Goal: Task Accomplishment & Management: Manage account settings

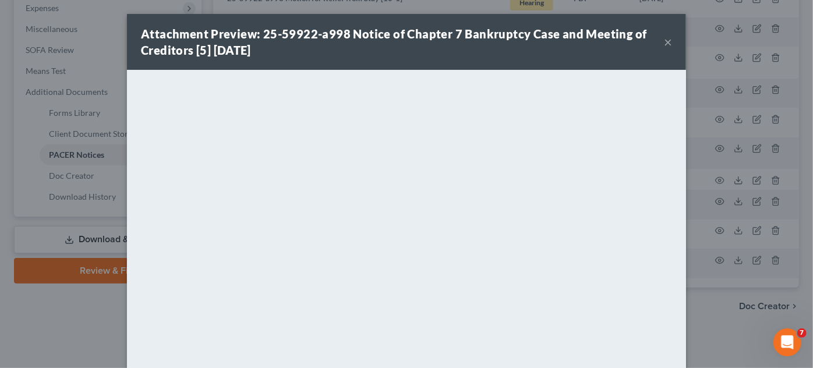
click at [722, 328] on div "Attachment Preview: 25-59922-a998 Notice of Chapter 7 Bankruptcy Case and Meeti…" at bounding box center [406, 184] width 813 height 368
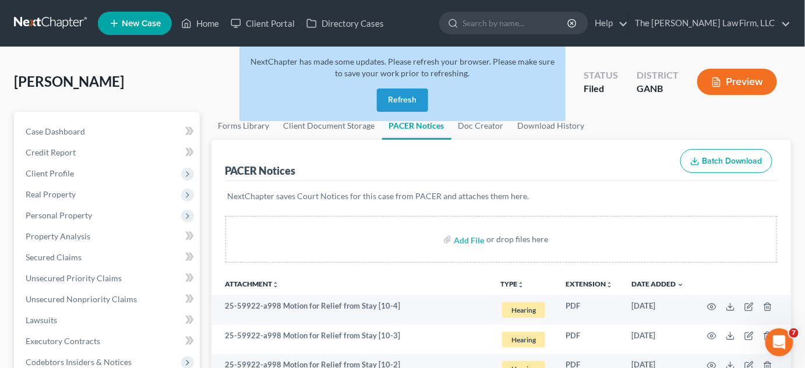
click at [529, 22] on input "search" at bounding box center [515, 23] width 107 height 22
type input "washington"
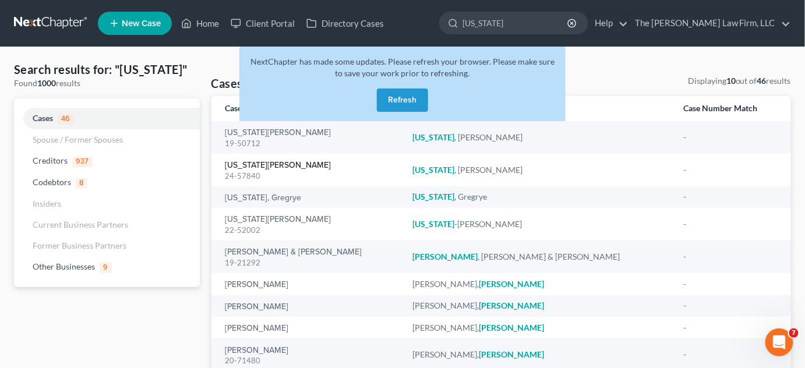
click at [252, 169] on link "[US_STATE][PERSON_NAME]" at bounding box center [278, 165] width 106 height 8
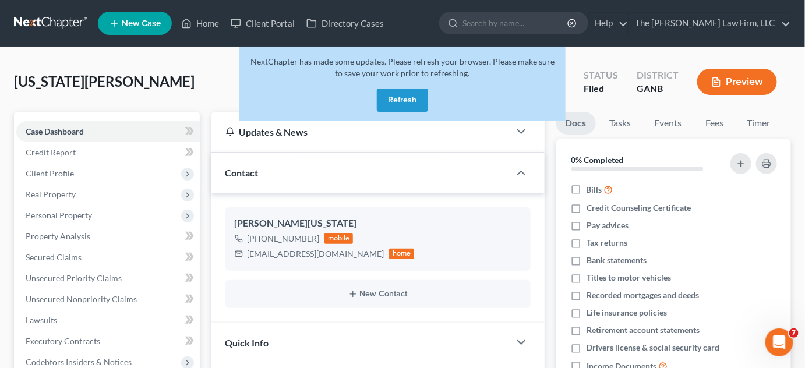
click at [402, 104] on button "Refresh" at bounding box center [402, 100] width 51 height 23
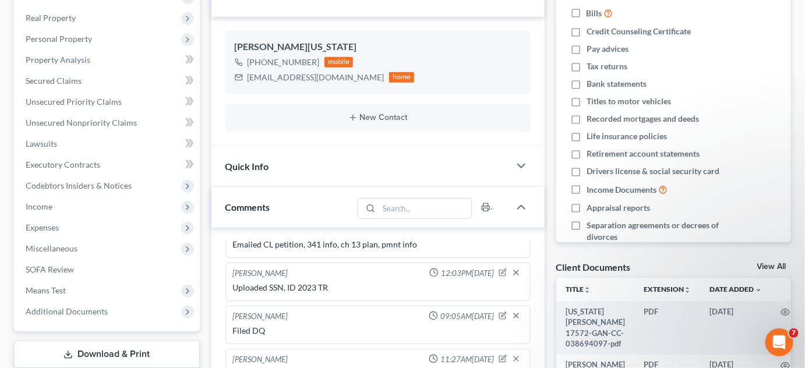
click at [40, 246] on span "Miscellaneous" at bounding box center [52, 248] width 52 height 10
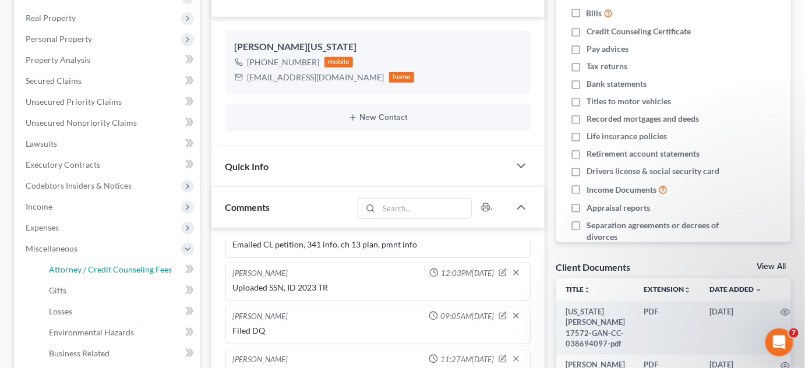
click at [55, 270] on span "Attorney / Credit Counseling Fees" at bounding box center [110, 269] width 123 height 10
select select "3"
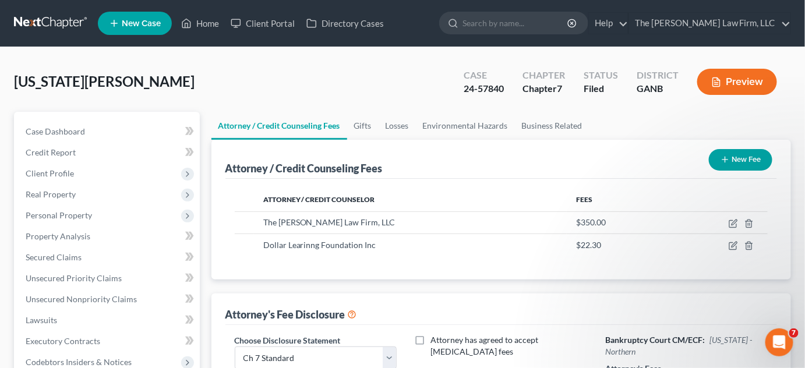
click at [535, 26] on input "search" at bounding box center [515, 23] width 107 height 22
type input "[PERSON_NAME]"
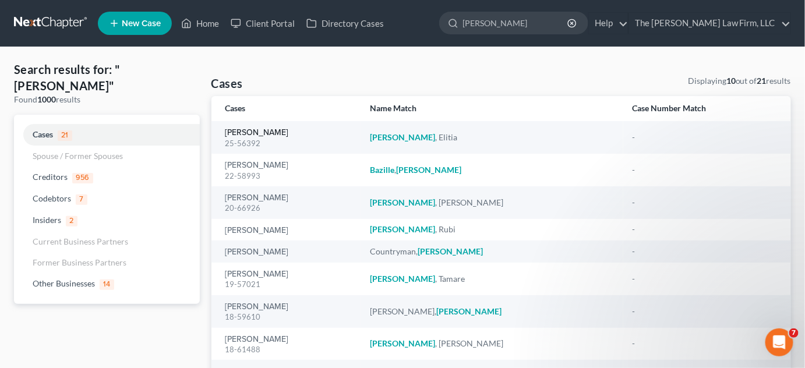
click at [254, 129] on link "[PERSON_NAME]" at bounding box center [256, 133] width 63 height 8
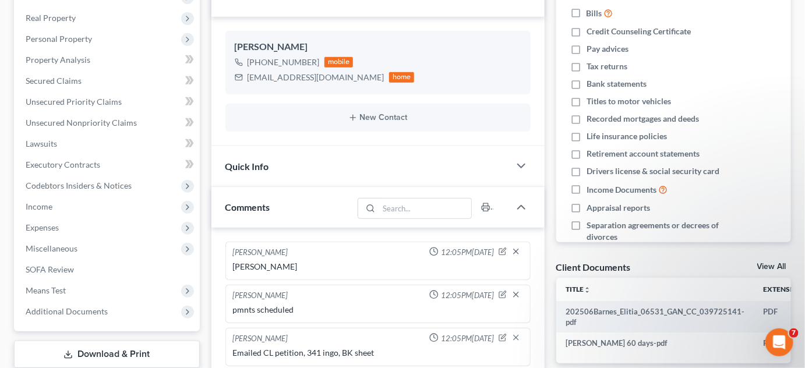
scroll to position [23, 0]
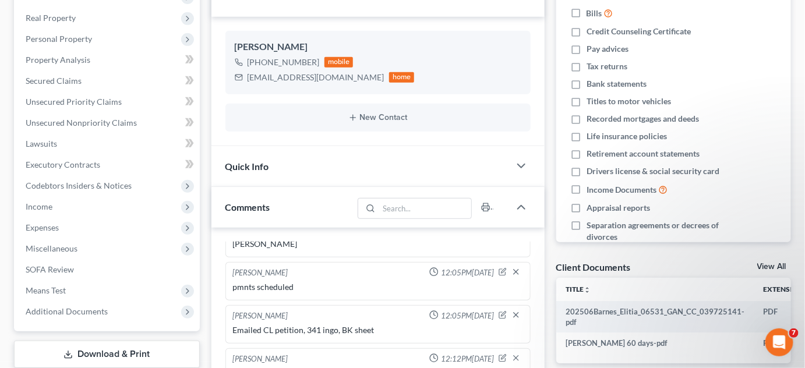
click at [70, 313] on span "Additional Documents" at bounding box center [67, 311] width 82 height 10
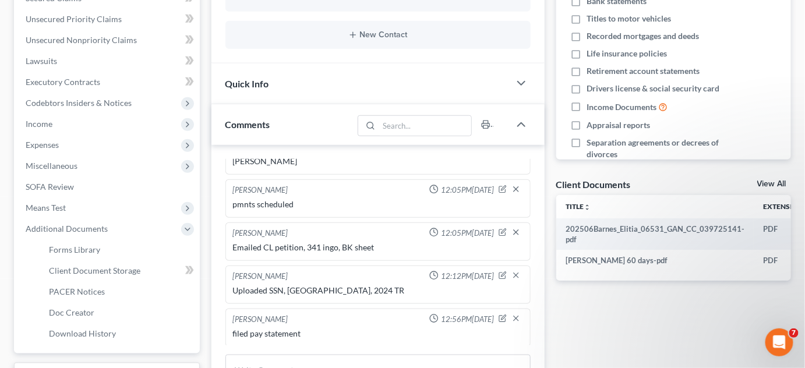
scroll to position [352, 0]
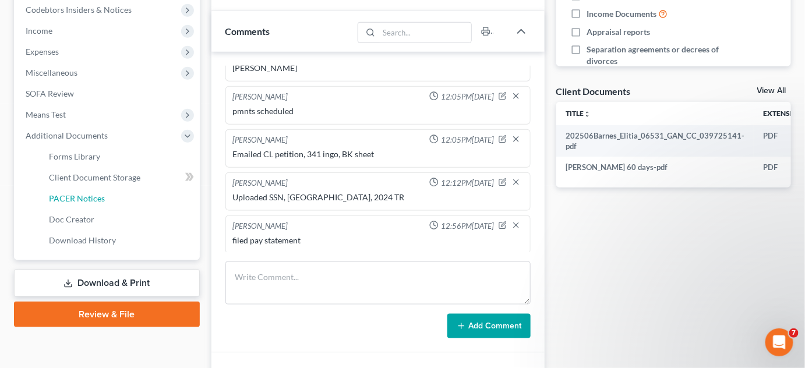
click at [102, 202] on span "PACER Notices" at bounding box center [77, 198] width 56 height 10
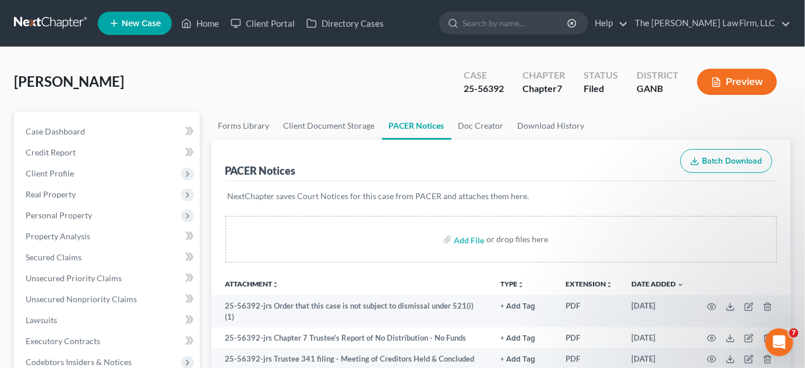
click at [531, 16] on input "search" at bounding box center [515, 23] width 107 height 22
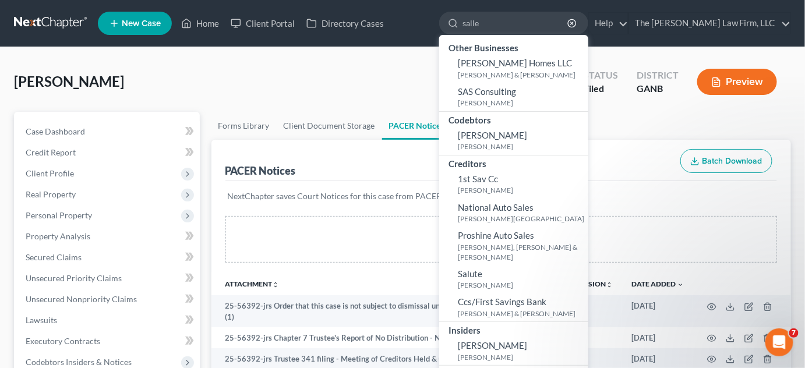
type input "[PERSON_NAME]"
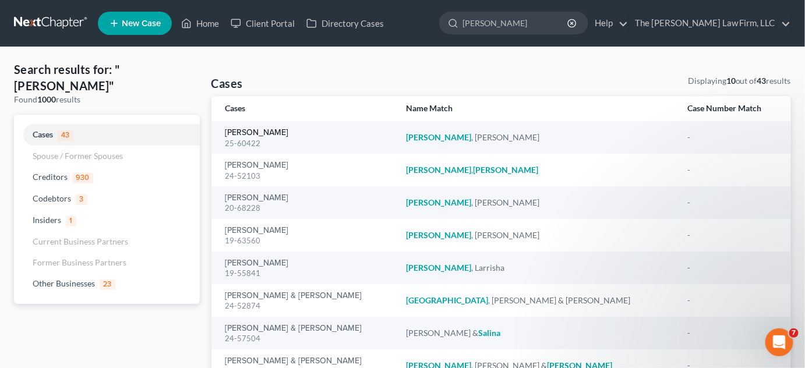
click at [242, 133] on link "[PERSON_NAME]" at bounding box center [256, 133] width 63 height 8
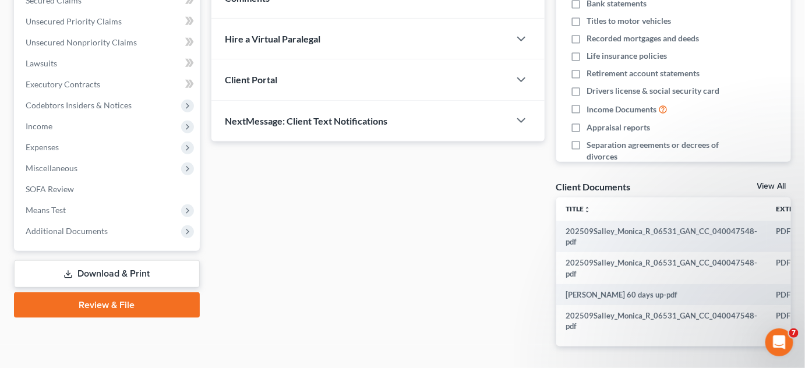
scroll to position [264, 0]
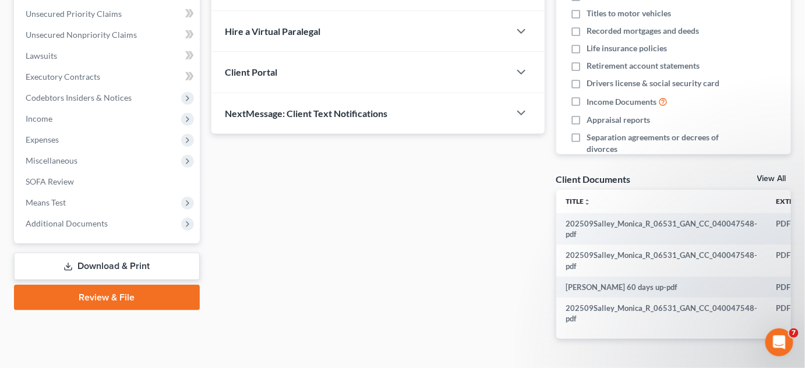
click at [45, 224] on span "Additional Documents" at bounding box center [67, 223] width 82 height 10
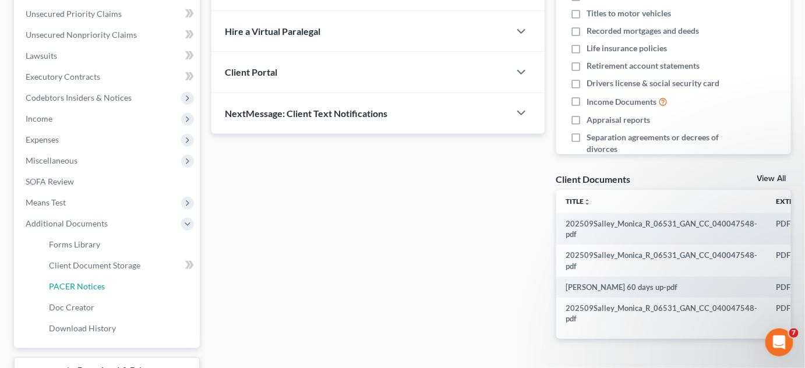
click at [82, 282] on span "PACER Notices" at bounding box center [77, 286] width 56 height 10
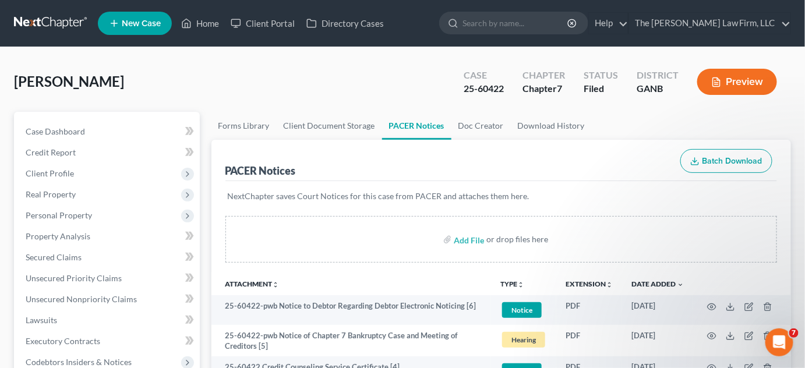
scroll to position [352, 0]
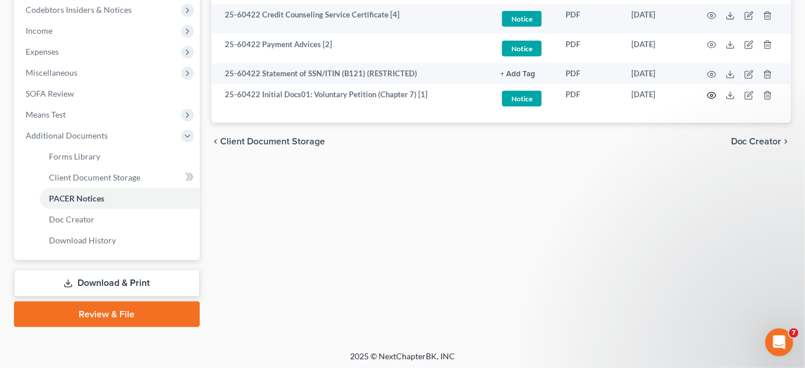
click at [711, 94] on circle "button" at bounding box center [711, 95] width 2 height 2
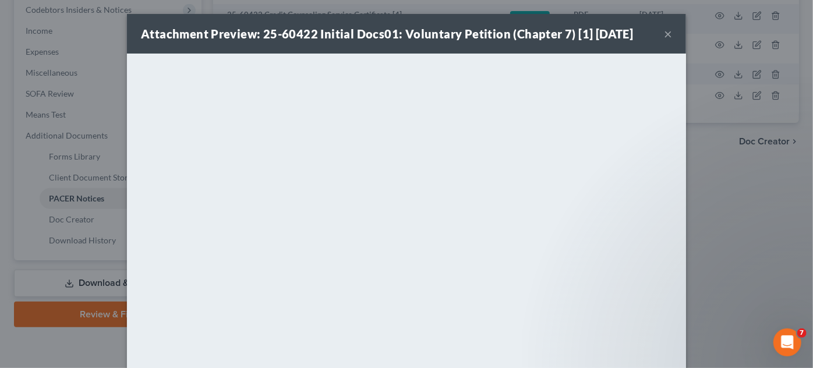
click at [664, 34] on button "×" at bounding box center [668, 34] width 8 height 14
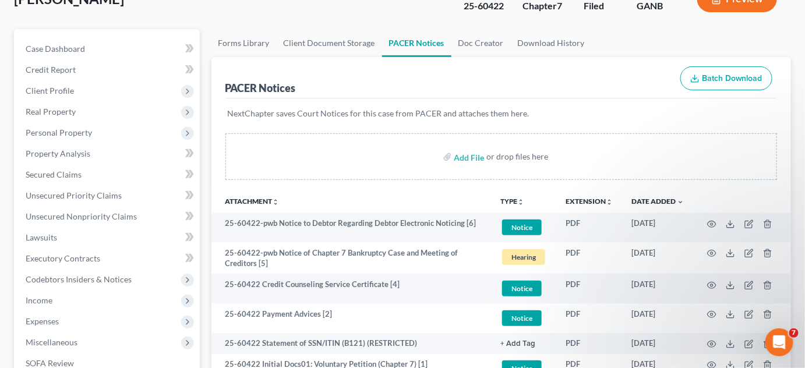
scroll to position [0, 0]
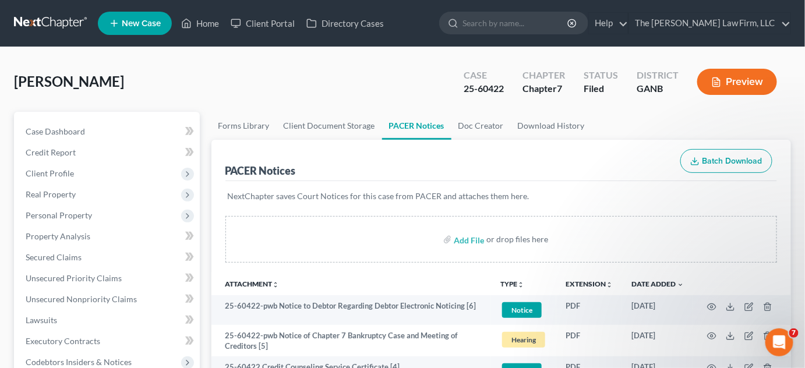
drag, startPoint x: 252, startPoint y: 100, endPoint x: 172, endPoint y: 116, distance: 81.9
click at [252, 100] on div "[PERSON_NAME] Upgraded Case 25-60422 Chapter Chapter 7 Status Filed District GA…" at bounding box center [402, 86] width 777 height 51
click at [63, 126] on span "Case Dashboard" at bounding box center [55, 131] width 59 height 10
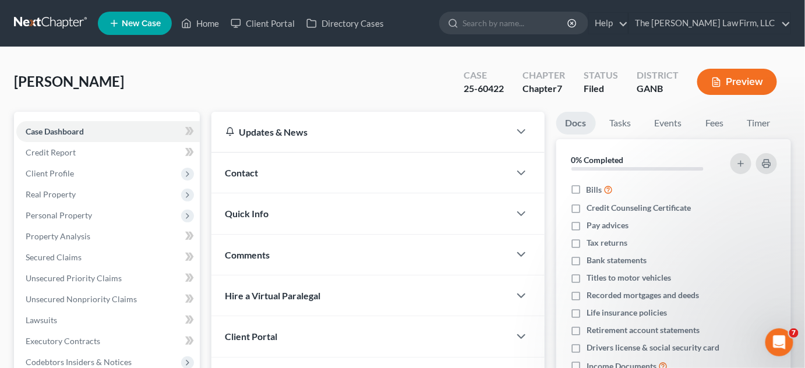
click at [258, 175] on span "Contact" at bounding box center [241, 172] width 33 height 11
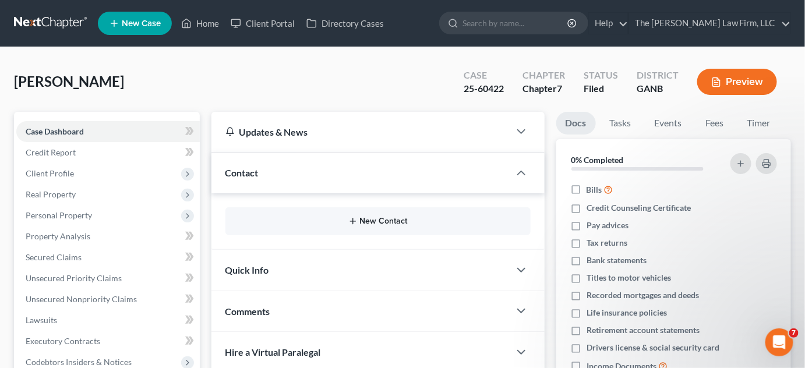
click at [379, 220] on button "New Contact" at bounding box center [378, 221] width 287 height 9
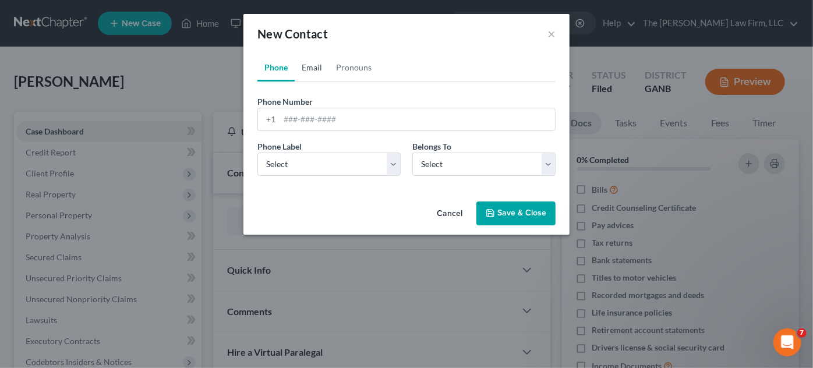
click at [307, 70] on link "Email" at bounding box center [312, 68] width 34 height 28
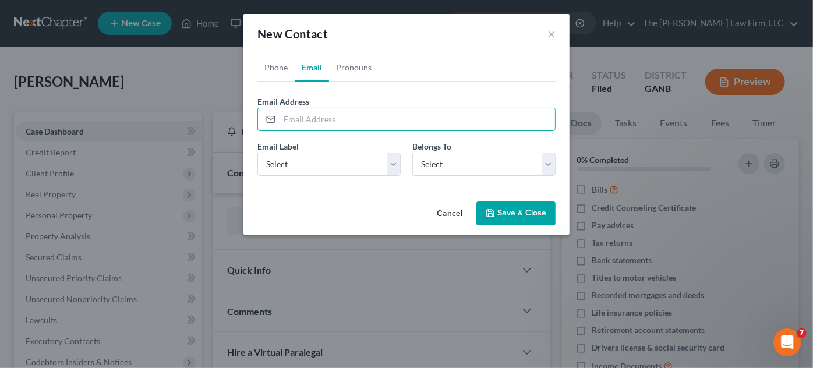
click at [323, 119] on input "email" at bounding box center [417, 119] width 275 height 22
paste input "[EMAIL_ADDRESS][DOMAIN_NAME]"
type input "[EMAIL_ADDRESS][DOMAIN_NAME]"
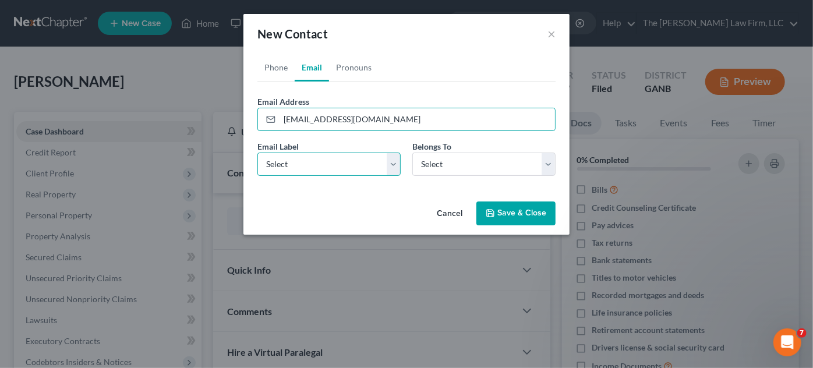
click at [310, 166] on select "Select Home Work Other" at bounding box center [328, 164] width 143 height 23
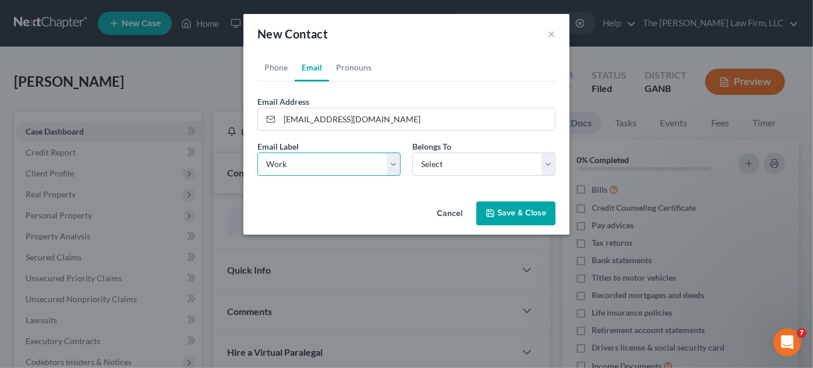
click at [257, 153] on select "Select Home Work Other" at bounding box center [328, 164] width 143 height 23
click at [309, 169] on select "Select Home Work Other" at bounding box center [328, 164] width 143 height 23
select select "0"
click at [257, 153] on select "Select Home Work Other" at bounding box center [328, 164] width 143 height 23
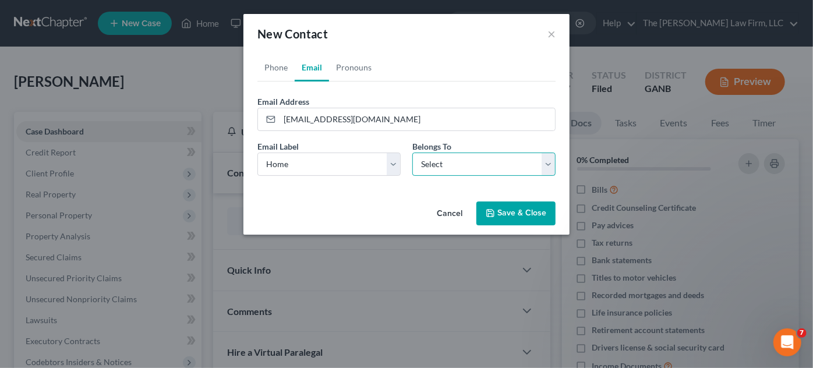
drag, startPoint x: 428, startPoint y: 162, endPoint x: 429, endPoint y: 172, distance: 9.3
click at [428, 162] on select "Select Client Other" at bounding box center [483, 164] width 143 height 23
select select "0"
click at [412, 153] on select "Select Client Other" at bounding box center [483, 164] width 143 height 23
select select "0"
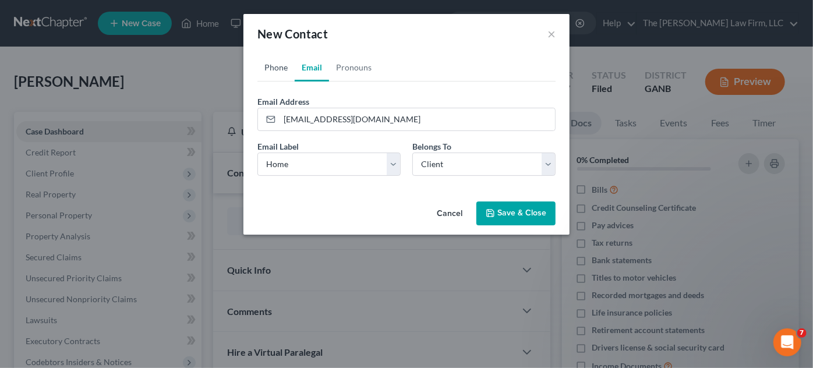
click at [271, 71] on link "Phone" at bounding box center [275, 68] width 37 height 28
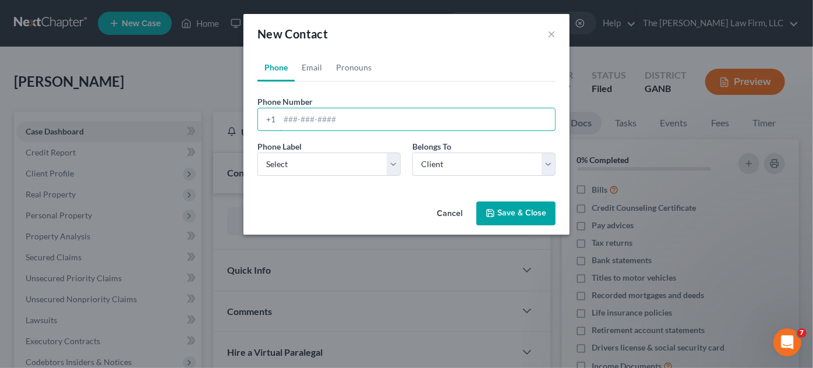
paste input "404) 680-1637"
click at [304, 116] on input "404) 680-1637" at bounding box center [417, 119] width 275 height 22
type input "[PHONE_NUMBER]"
drag, startPoint x: 309, startPoint y: 165, endPoint x: 309, endPoint y: 172, distance: 7.6
click at [309, 165] on select "Select Mobile Home Work Other" at bounding box center [328, 164] width 143 height 23
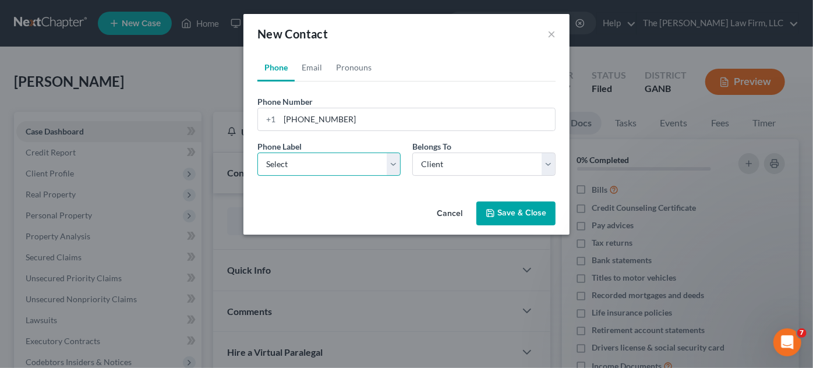
select select "0"
click at [257, 153] on select "Select Mobile Home Work Other" at bounding box center [328, 164] width 143 height 23
click at [512, 214] on button "Save & Close" at bounding box center [515, 214] width 79 height 24
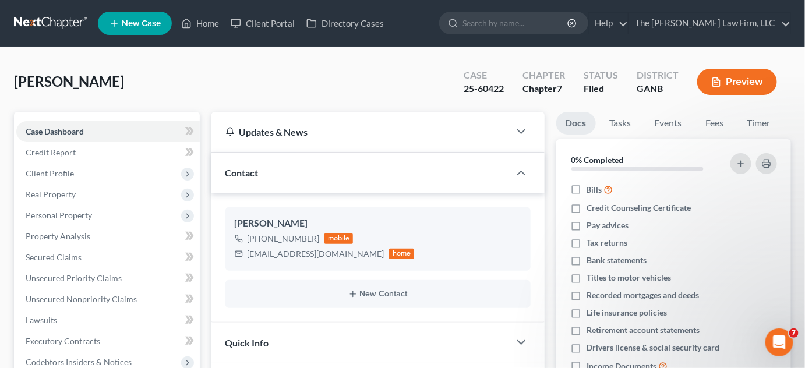
click at [500, 24] on input "search" at bounding box center [515, 23] width 107 height 22
type input "[PERSON_NAME]"
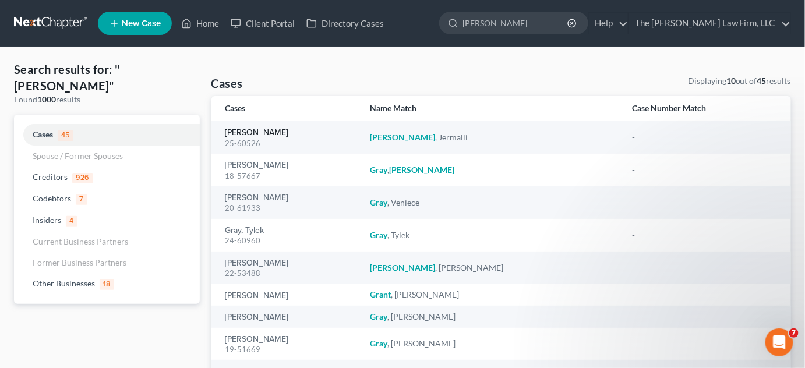
click at [253, 133] on link "[PERSON_NAME]" at bounding box center [256, 133] width 63 height 8
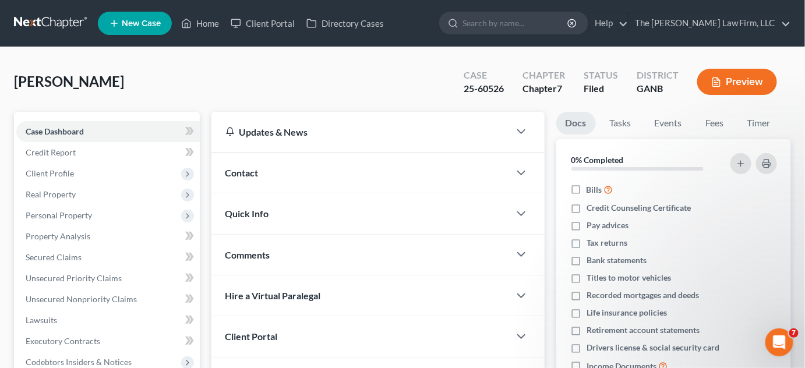
click at [243, 167] on span "Contact" at bounding box center [241, 172] width 33 height 11
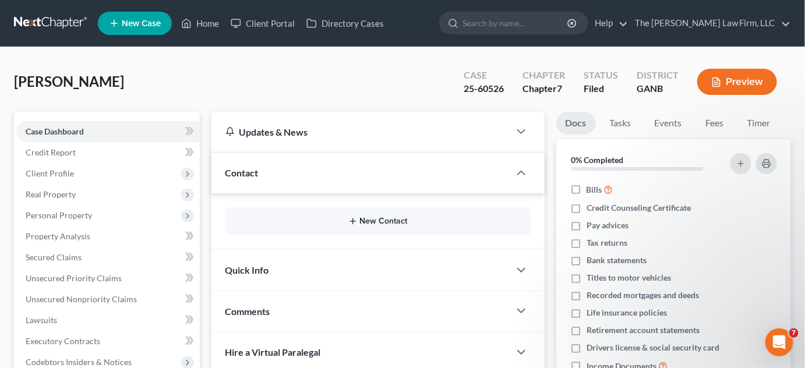
click at [392, 219] on button "New Contact" at bounding box center [378, 221] width 287 height 9
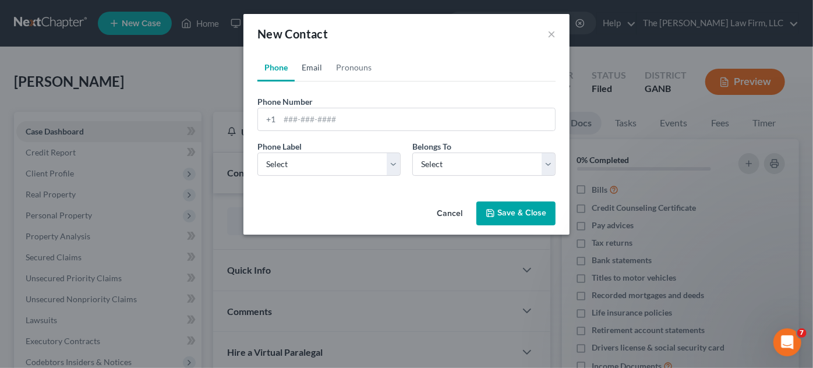
click at [308, 65] on link "Email" at bounding box center [312, 68] width 34 height 28
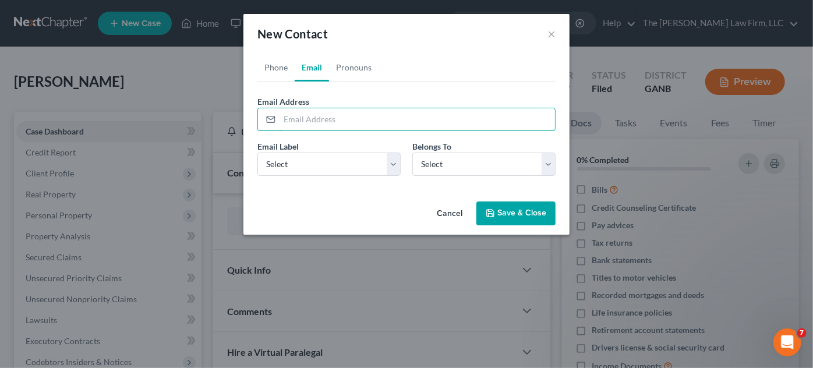
paste input "[EMAIL_ADDRESS][DOMAIN_NAME]"
type input "[EMAIL_ADDRESS][DOMAIN_NAME]"
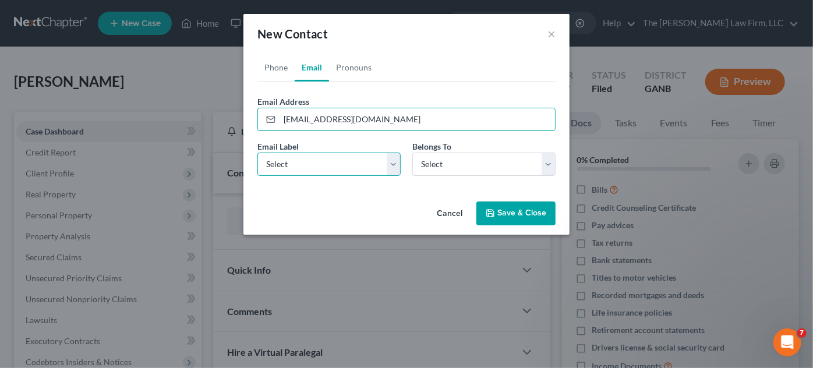
drag, startPoint x: 306, startPoint y: 165, endPoint x: 312, endPoint y: 172, distance: 9.5
click at [306, 165] on select "Select Home Work Other" at bounding box center [328, 164] width 143 height 23
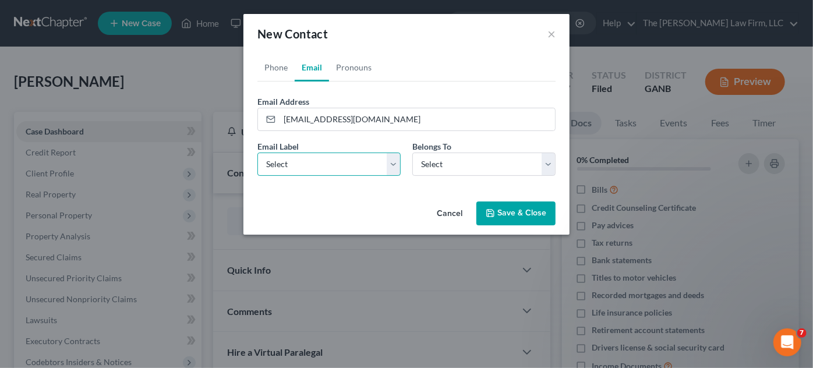
select select "0"
click at [257, 153] on select "Select Home Work Other" at bounding box center [328, 164] width 143 height 23
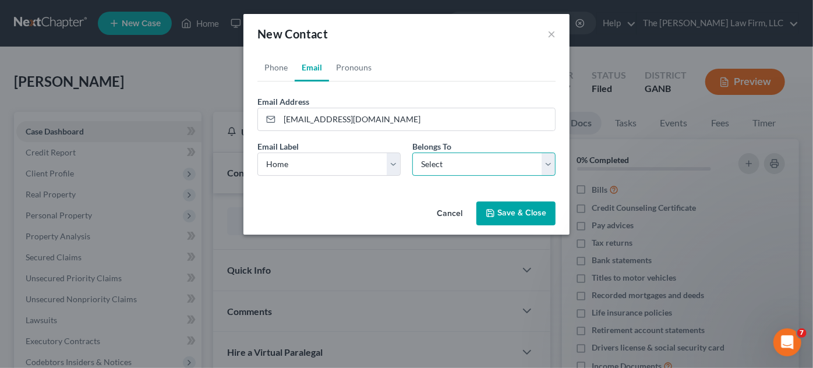
click at [454, 153] on select "Select Client Other" at bounding box center [483, 164] width 143 height 23
select select "0"
click at [412, 153] on select "Select Client Other" at bounding box center [483, 164] width 143 height 23
click at [273, 65] on link "Phone" at bounding box center [275, 68] width 37 height 28
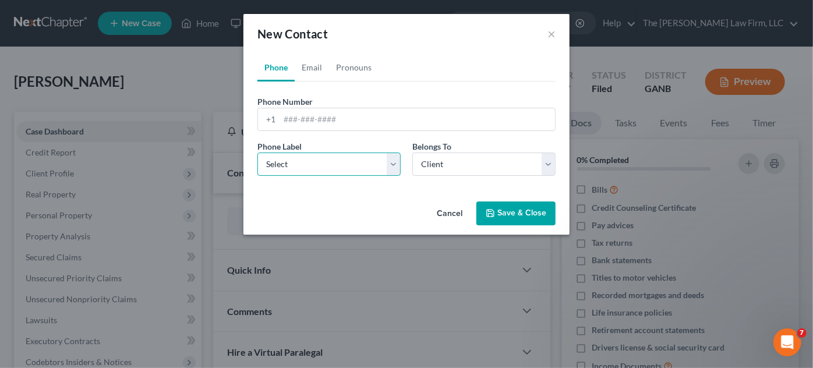
drag, startPoint x: 304, startPoint y: 167, endPoint x: 303, endPoint y: 174, distance: 6.5
click at [304, 167] on select "Select Mobile Home Work Other" at bounding box center [328, 164] width 143 height 23
select select "0"
click at [257, 153] on select "Select Mobile Home Work Other" at bounding box center [328, 164] width 143 height 23
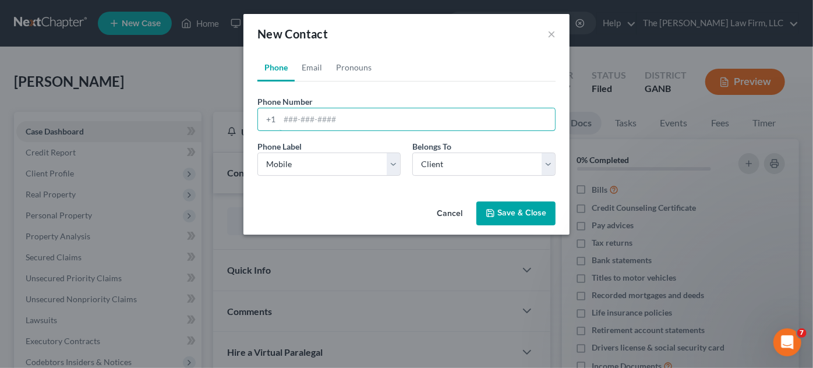
paste input "404) 492-1490"
click at [303, 119] on input "404) 492-1490" at bounding box center [417, 119] width 275 height 22
type input "[PHONE_NUMBER]"
click at [521, 209] on button "Save & Close" at bounding box center [515, 214] width 79 height 24
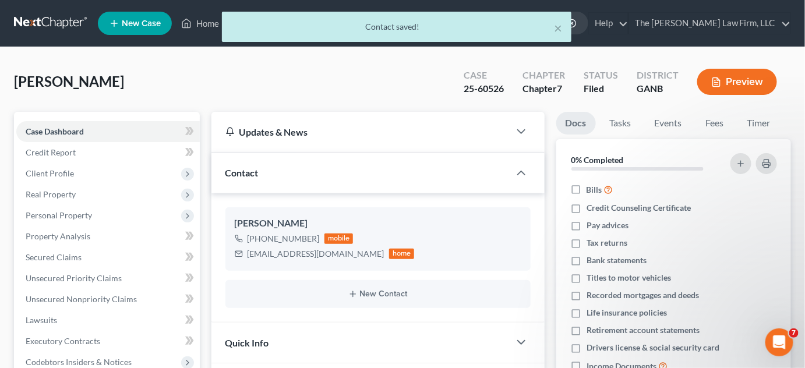
scroll to position [255, 0]
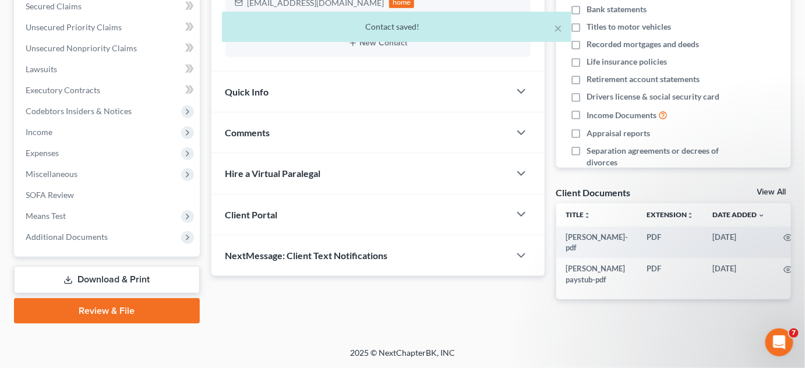
drag, startPoint x: 63, startPoint y: 233, endPoint x: 73, endPoint y: 256, distance: 24.5
click at [63, 233] on span "Additional Documents" at bounding box center [67, 237] width 82 height 10
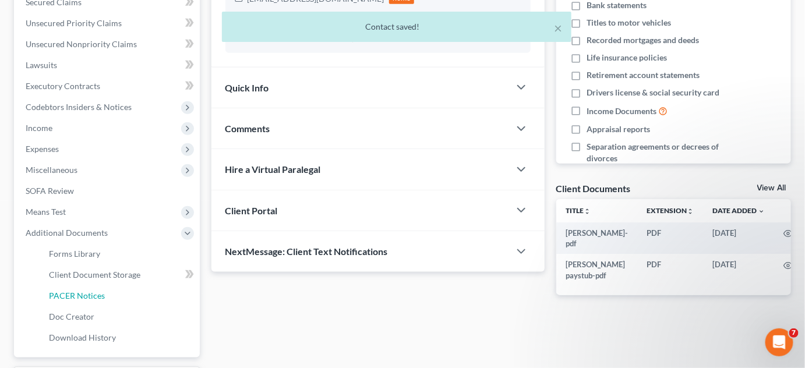
click at [84, 294] on span "PACER Notices" at bounding box center [77, 296] width 56 height 10
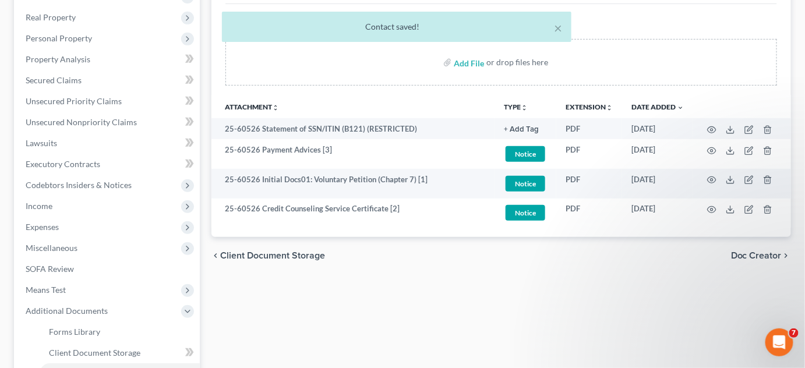
scroll to position [176, 0]
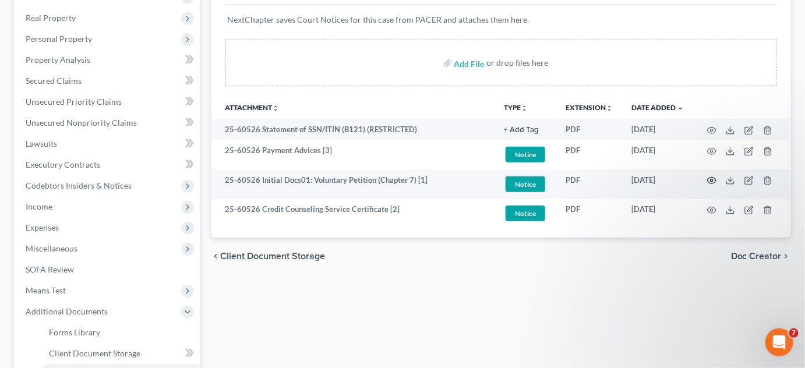
click at [713, 179] on circle "button" at bounding box center [711, 180] width 2 height 2
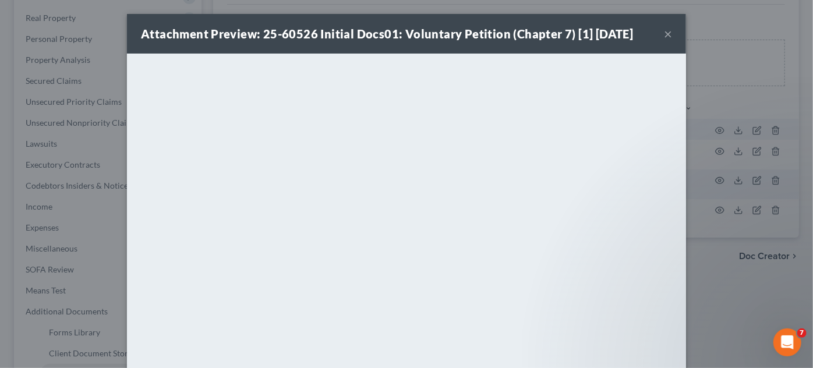
click at [664, 34] on button "×" at bounding box center [668, 34] width 8 height 14
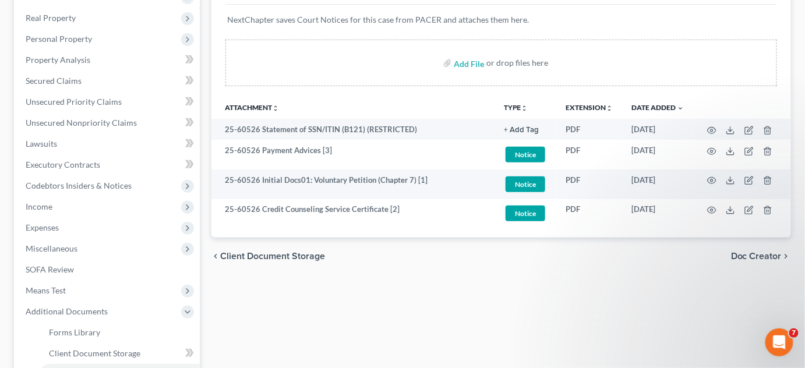
scroll to position [0, 0]
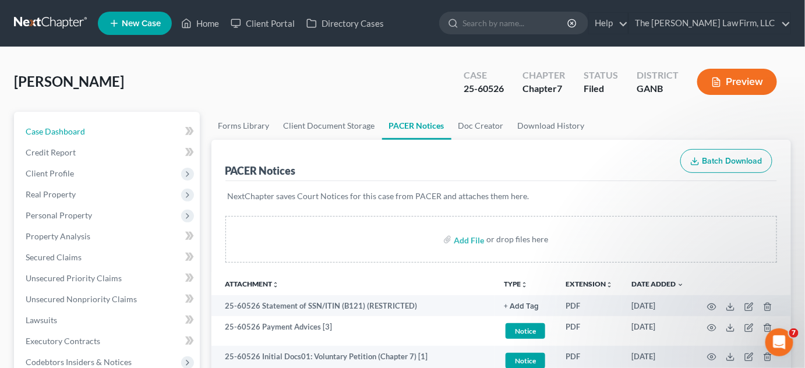
click at [105, 127] on link "Case Dashboard" at bounding box center [107, 131] width 183 height 21
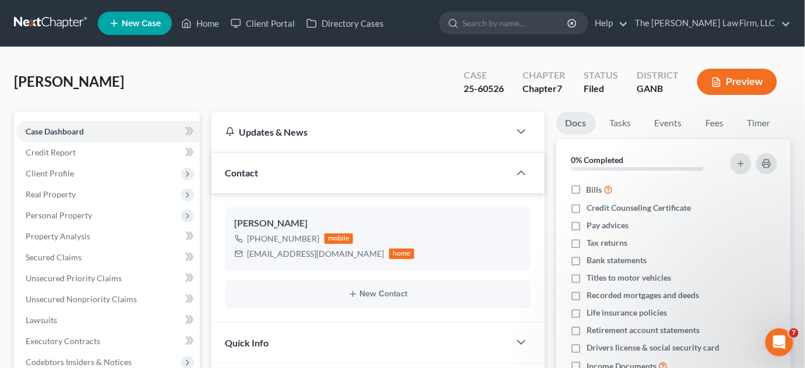
click at [510, 18] on input "search" at bounding box center [515, 23] width 107 height 22
type input "[PERSON_NAME]"
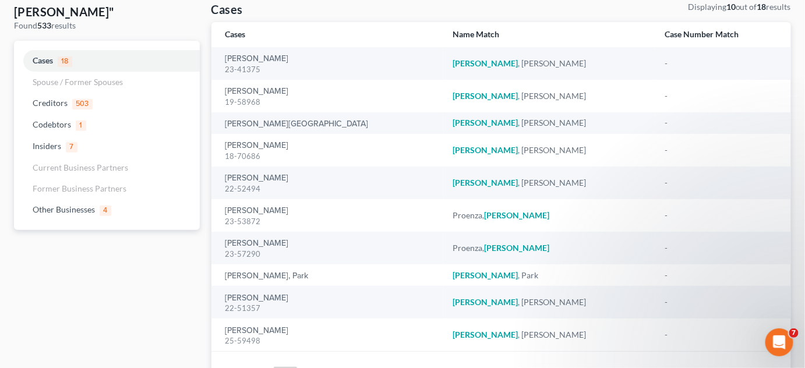
scroll to position [141, 0]
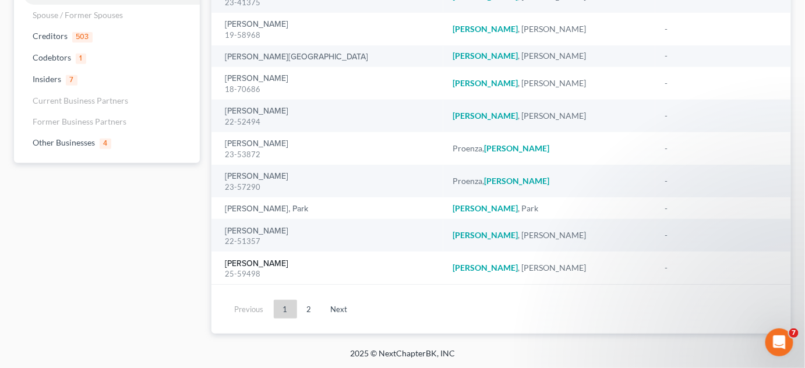
click at [264, 263] on link "[PERSON_NAME]" at bounding box center [256, 264] width 63 height 8
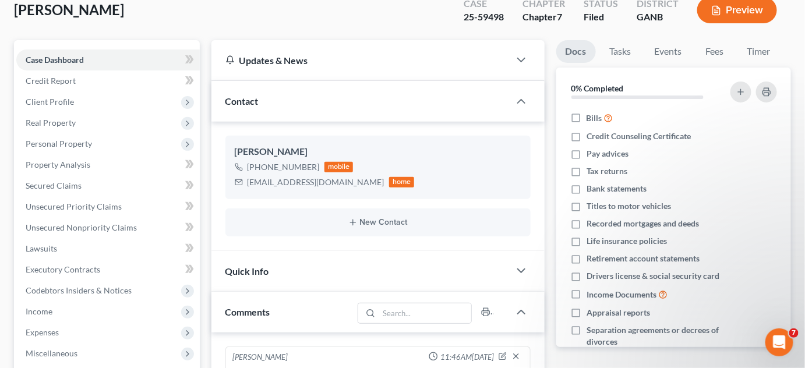
scroll to position [88, 0]
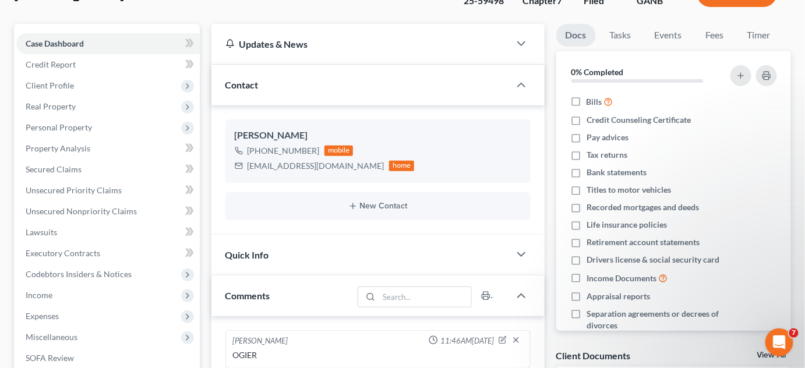
click at [327, 27] on div "Updates & News" at bounding box center [360, 44] width 298 height 40
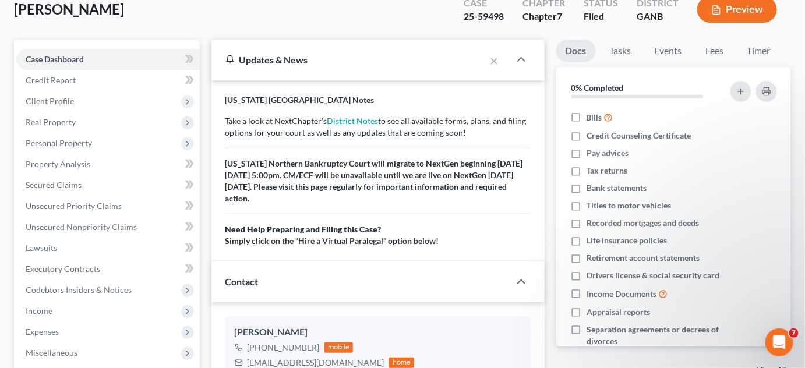
scroll to position [0, 0]
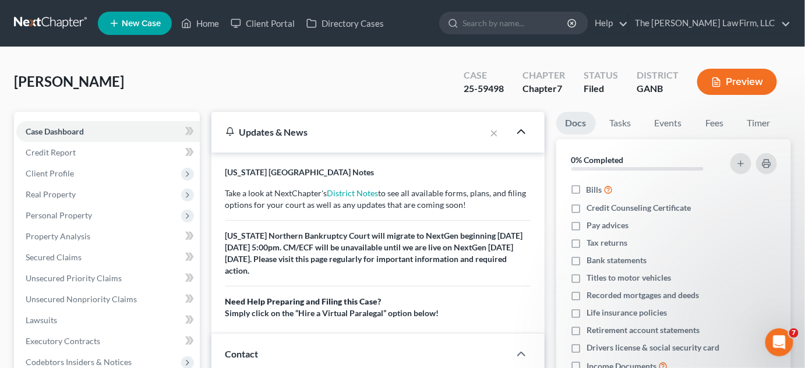
click at [521, 135] on icon "button" at bounding box center [521, 132] width 14 height 14
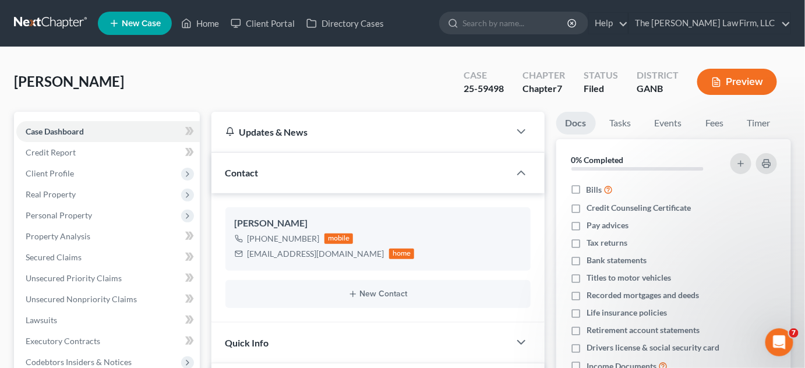
click at [48, 20] on link at bounding box center [51, 23] width 75 height 21
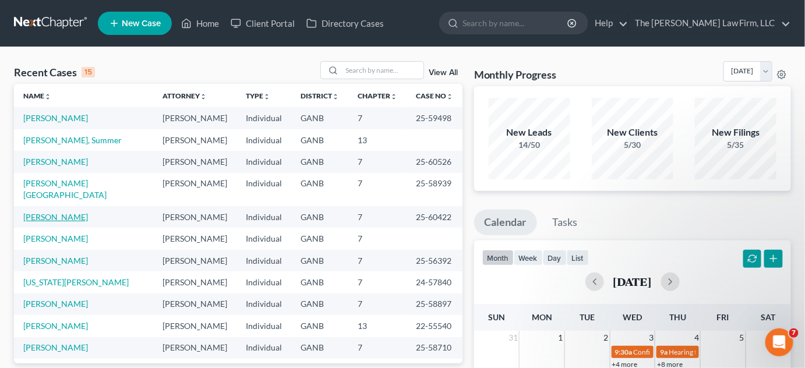
click at [54, 212] on link "[PERSON_NAME]" at bounding box center [55, 217] width 65 height 10
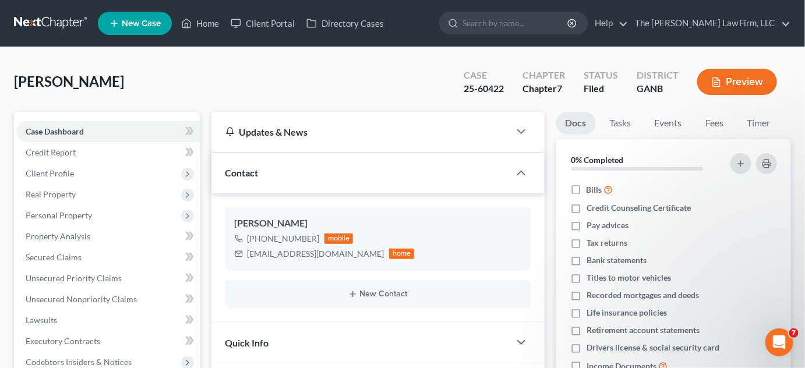
click at [56, 170] on span "Client Profile" at bounding box center [50, 173] width 48 height 10
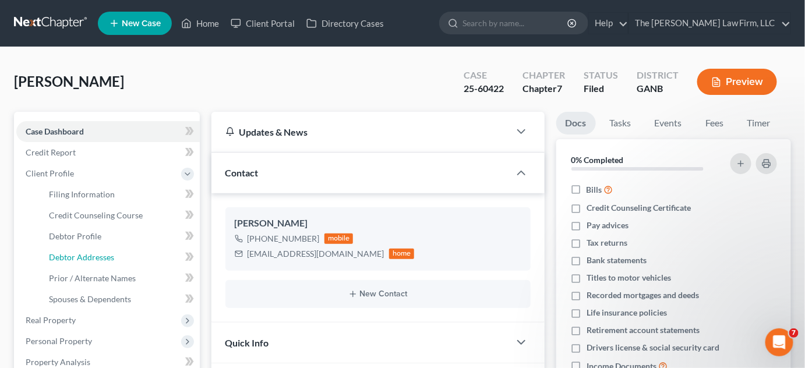
click at [87, 259] on span "Debtor Addresses" at bounding box center [81, 257] width 65 height 10
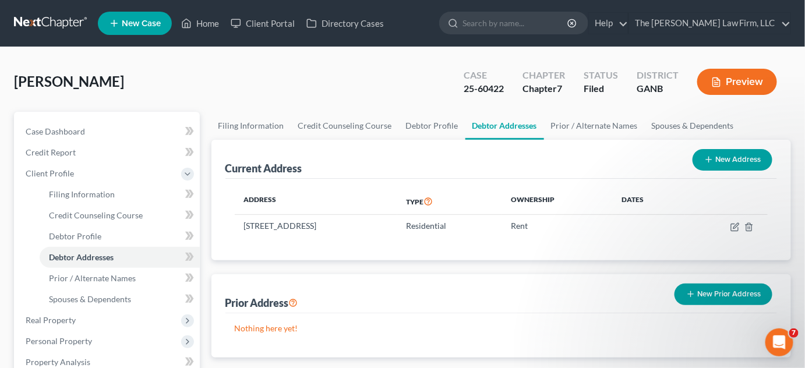
drag, startPoint x: 334, startPoint y: 225, endPoint x: 242, endPoint y: 225, distance: 91.4
click at [242, 225] on td "[STREET_ADDRESS]" at bounding box center [316, 226] width 162 height 22
copy td "[STREET_ADDRESS]"
